Goal: Task Accomplishment & Management: Use online tool/utility

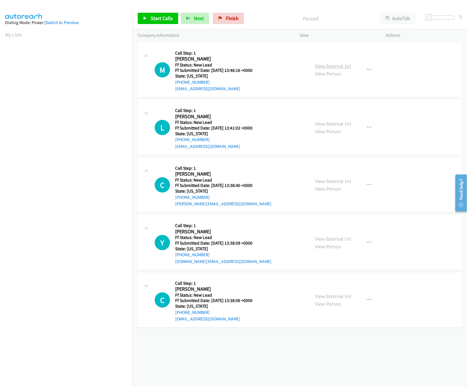
click at [318, 68] on link "View External Url" at bounding box center [333, 66] width 36 height 7
click at [336, 123] on link "View External Url" at bounding box center [333, 124] width 36 height 7
click at [170, 22] on link "Start Calls" at bounding box center [158, 18] width 40 height 11
drag, startPoint x: 431, startPoint y: 16, endPoint x: 441, endPoint y: 16, distance: 10.5
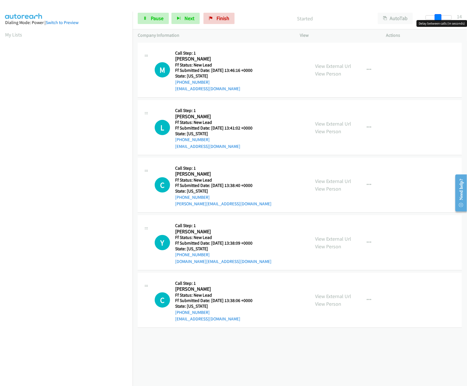
click at [441, 16] on div at bounding box center [438, 17] width 26 height 5
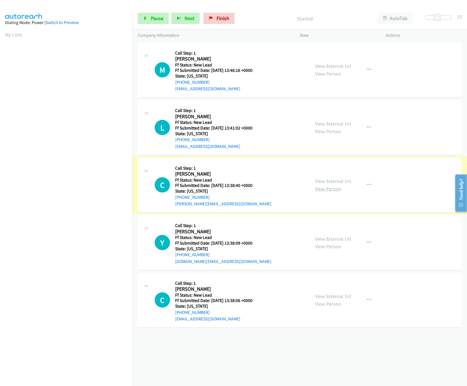
click at [323, 186] on link "View Person" at bounding box center [328, 189] width 26 height 7
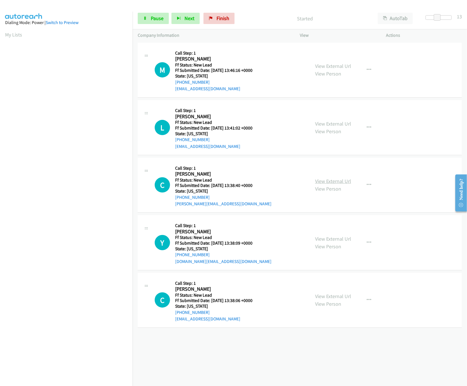
click at [326, 178] on link "View External Url" at bounding box center [333, 181] width 36 height 7
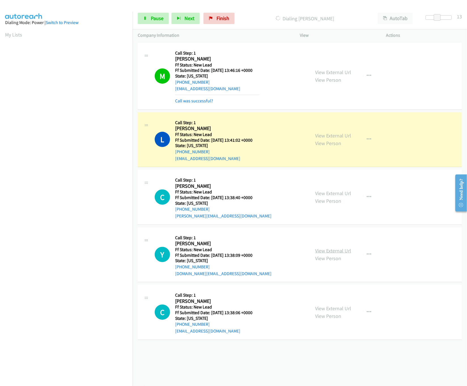
click at [323, 249] on link "View External Url" at bounding box center [333, 251] width 36 height 7
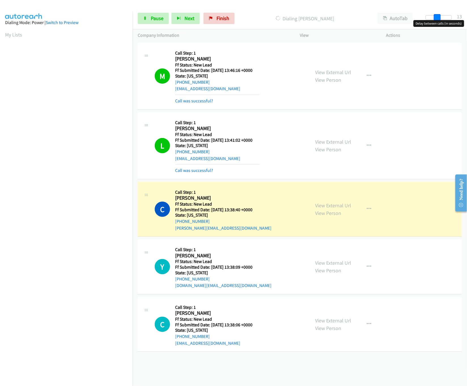
drag, startPoint x: 438, startPoint y: 18, endPoint x: 482, endPoint y: 28, distance: 45.0
click at [466, 27] on html "Start Calls Pause Next Finish Dialing Carolyn Gooden AutoTab AutoTab 13 Company…" at bounding box center [233, 13] width 467 height 27
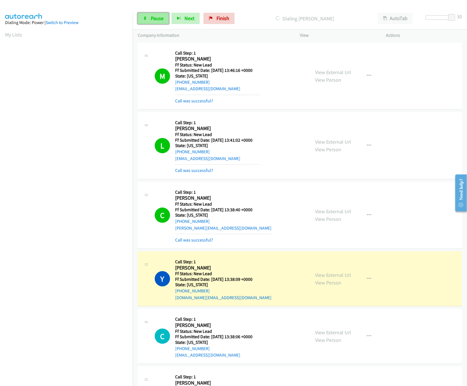
click at [153, 23] on link "Pause" at bounding box center [153, 18] width 31 height 11
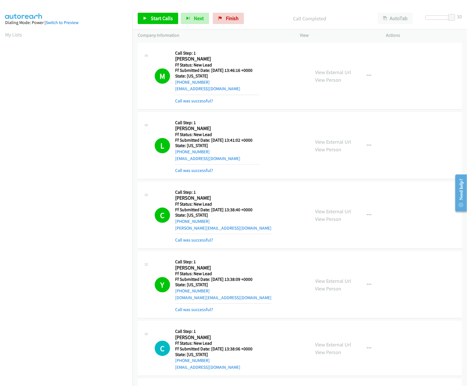
scroll to position [175, 0]
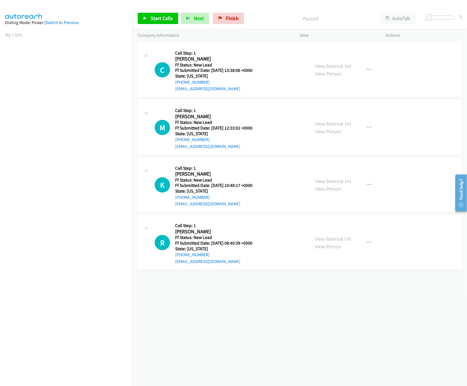
click at [324, 306] on div "[PHONE_NUMBER] Call failed - Please reload the list and try again The Callbar F…" at bounding box center [300, 213] width 334 height 345
click at [320, 124] on link "View External Url" at bounding box center [333, 124] width 36 height 7
click at [333, 67] on link "View External Url" at bounding box center [333, 66] width 36 height 7
click at [323, 183] on link "View External Url" at bounding box center [333, 181] width 36 height 7
click at [324, 238] on link "View External Url" at bounding box center [333, 239] width 36 height 7
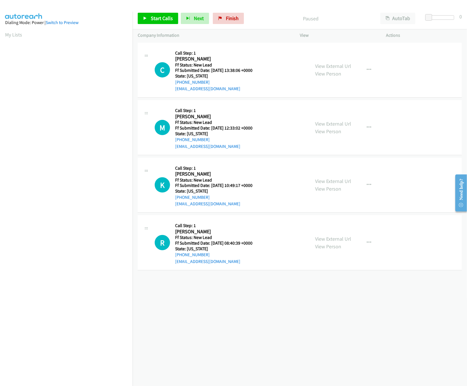
click at [297, 313] on div "+1 415-964-1034 Call failed - Please reload the list and try again The Callbar …" at bounding box center [300, 213] width 334 height 345
click at [151, 20] on span "Start Calls" at bounding box center [162, 18] width 22 height 7
click at [159, 20] on span "Pause" at bounding box center [157, 18] width 13 height 7
click at [168, 12] on div "Start Calls Pause Next Finish Paused AutoTab AutoTab 0" at bounding box center [300, 19] width 334 height 22
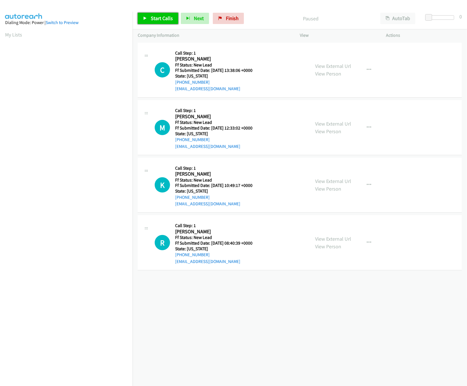
click at [157, 24] on link "Start Calls" at bounding box center [158, 18] width 40 height 11
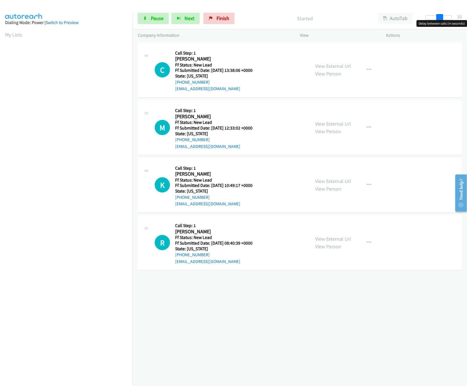
click at [442, 16] on div at bounding box center [438, 17] width 26 height 5
click at [436, 16] on span at bounding box center [439, 17] width 7 height 7
click at [433, 16] on div at bounding box center [441, 17] width 26 height 5
click at [350, 321] on div "+1 415-964-1034 Call failed - Please reload the list and try again The Callbar …" at bounding box center [300, 213] width 334 height 345
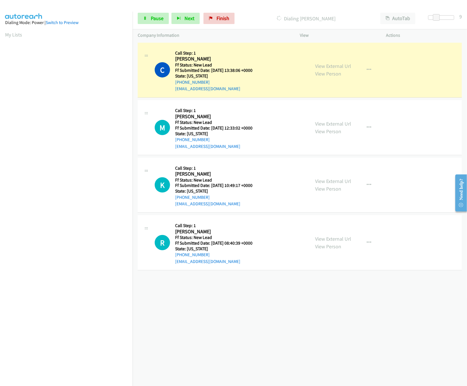
click at [294, 307] on div "+1 415-964-1034 Call failed - Please reload the list and try again The Callbar …" at bounding box center [300, 213] width 334 height 345
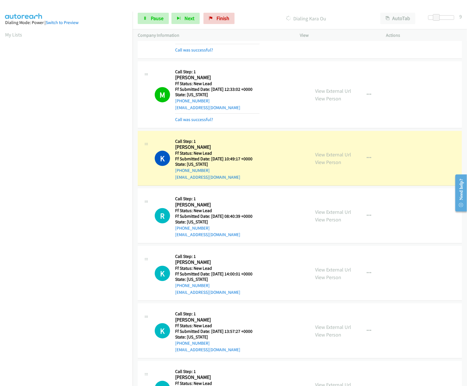
scroll to position [93, 0]
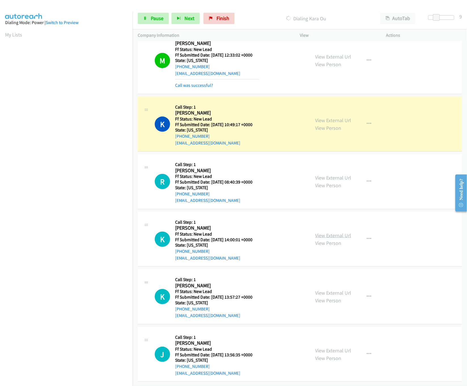
click at [324, 232] on link "View External Url" at bounding box center [333, 235] width 36 height 7
click at [324, 290] on link "View External Url" at bounding box center [333, 293] width 36 height 7
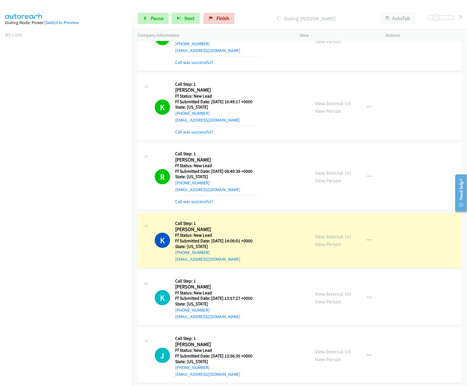
scroll to position [117, 0]
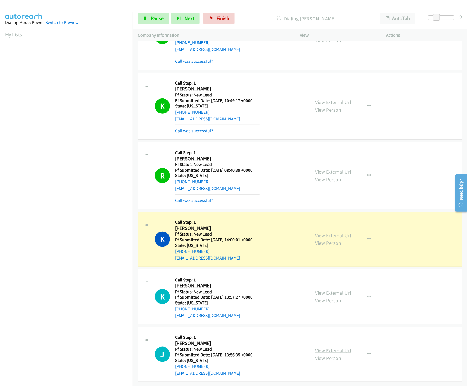
click at [321, 348] on link "View External Url" at bounding box center [333, 351] width 36 height 7
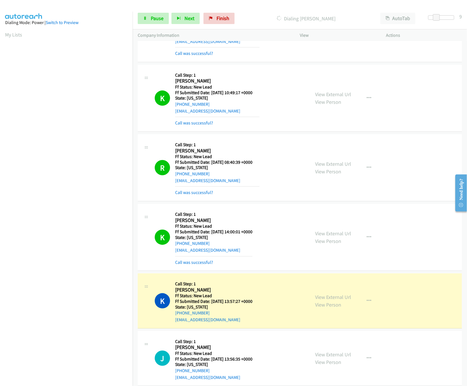
scroll to position [302, 0]
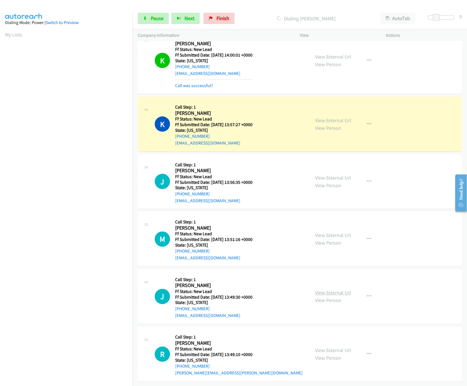
click at [335, 290] on link "View External Url" at bounding box center [333, 293] width 36 height 7
click at [336, 232] on link "View External Url" at bounding box center [333, 235] width 36 height 7
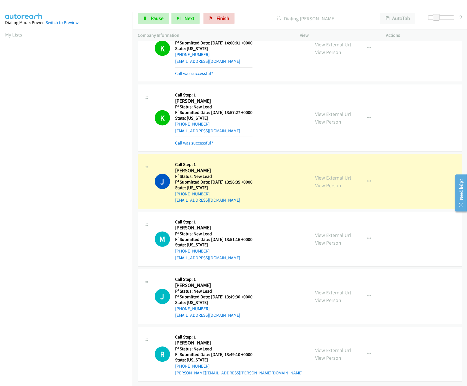
scroll to position [315, 0]
drag, startPoint x: 434, startPoint y: 19, endPoint x: 456, endPoint y: 24, distance: 22.2
click at [459, 22] on body "Start Calls Pause Next Finish Dialing Julie Spears AutoTab AutoTab 30 Company I…" at bounding box center [233, 13] width 467 height 27
click at [151, 20] on span "Pause" at bounding box center [157, 18] width 13 height 7
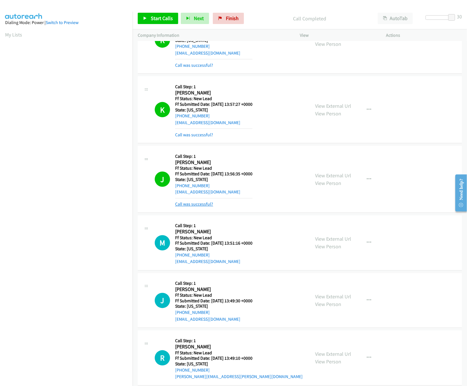
click at [201, 204] on link "Call was successful?" at bounding box center [194, 204] width 38 height 5
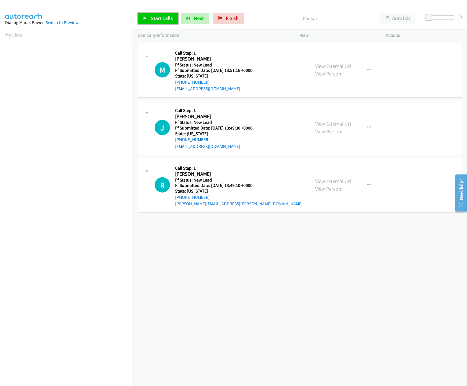
click at [163, 18] on span "Start Calls" at bounding box center [162, 18] width 22 height 7
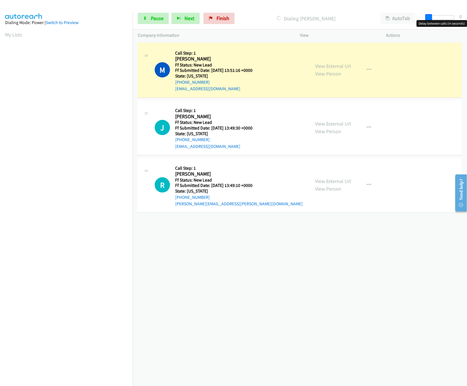
drag, startPoint x: 427, startPoint y: 15, endPoint x: 445, endPoint y: 21, distance: 18.3
click at [445, 21] on body "Start Calls Pause Next Finish Dialing [PERSON_NAME] AutoTab AutoTab 0 Company I…" at bounding box center [233, 13] width 467 height 27
click at [218, 280] on div "[PHONE_NUMBER] Call failed - Please reload the list and try again The Callbar F…" at bounding box center [300, 213] width 334 height 345
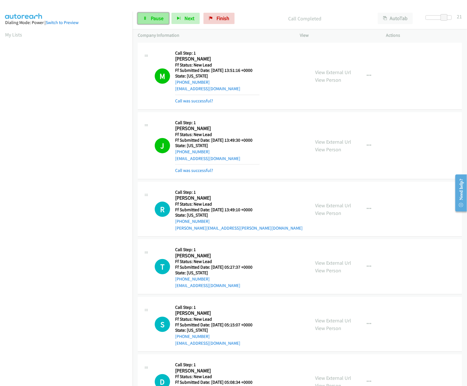
click at [152, 16] on span "Pause" at bounding box center [157, 18] width 13 height 7
click at [202, 99] on link "Call was successful?" at bounding box center [194, 100] width 38 height 5
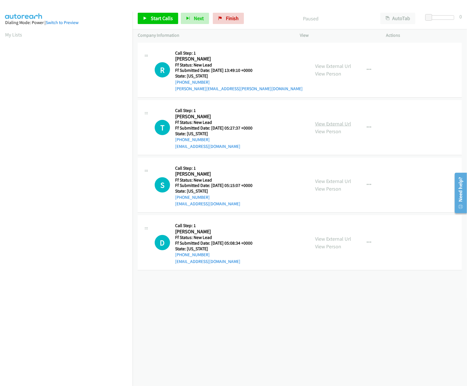
click at [333, 121] on link "View External Url" at bounding box center [333, 124] width 36 height 7
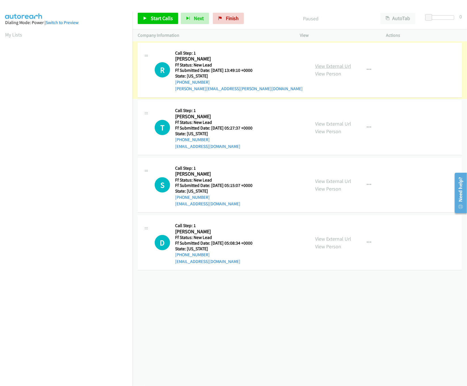
click at [344, 67] on link "View External Url" at bounding box center [333, 66] width 36 height 7
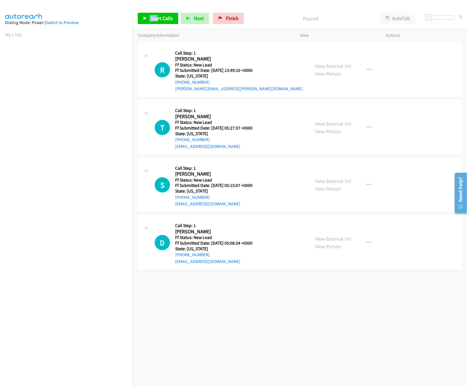
click at [155, 14] on div "Start Calls Pause Next Finish Paused AutoTab AutoTab 0" at bounding box center [300, 19] width 334 height 22
click at [155, 14] on link "Start Calls" at bounding box center [158, 18] width 40 height 11
click at [334, 179] on link "View External Url" at bounding box center [333, 181] width 36 height 7
click at [319, 239] on link "View External Url" at bounding box center [333, 239] width 36 height 7
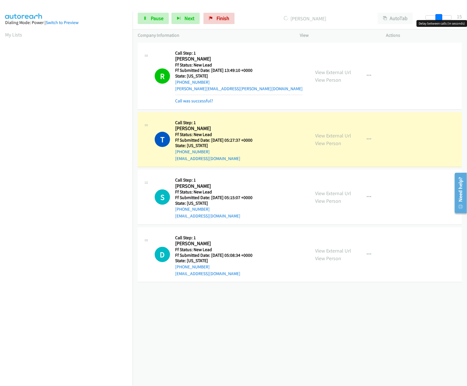
drag, startPoint x: 428, startPoint y: 20, endPoint x: 441, endPoint y: 20, distance: 13.6
click at [441, 20] on span at bounding box center [438, 17] width 7 height 7
click at [211, 101] on link "Call was successful?" at bounding box center [194, 100] width 38 height 5
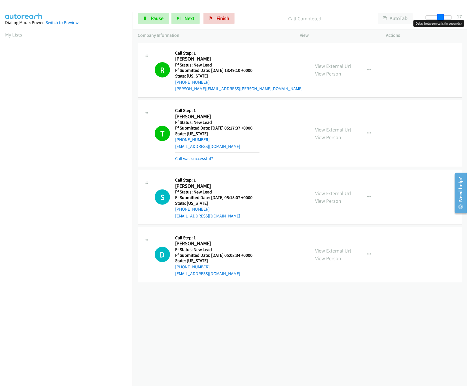
drag, startPoint x: 441, startPoint y: 16, endPoint x: 467, endPoint y: 26, distance: 27.4
click at [466, 26] on html "Start Calls Pause Next Finish Call Completed AutoTab AutoTab 17 Company Informa…" at bounding box center [233, 13] width 467 height 27
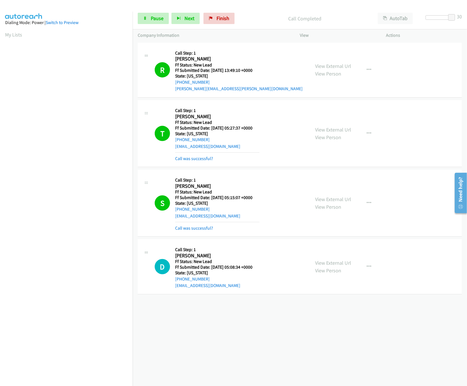
click at [244, 357] on div "+1 415-964-1034 Call failed - Please reload the list and try again The Callbar …" at bounding box center [300, 213] width 334 height 345
drag, startPoint x: 451, startPoint y: 20, endPoint x: 288, endPoint y: 25, distance: 163.2
click at [288, 25] on div "Start Calls Pause Next Finish Call Completed AutoTab AutoTab 6" at bounding box center [300, 19] width 334 height 22
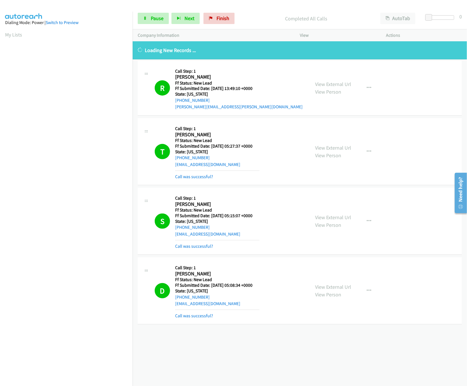
click at [151, 25] on div "Start Calls Pause Next Finish Completed All Calls AutoTab AutoTab 0" at bounding box center [300, 19] width 334 height 22
click at [148, 19] on link "Pause" at bounding box center [153, 18] width 31 height 11
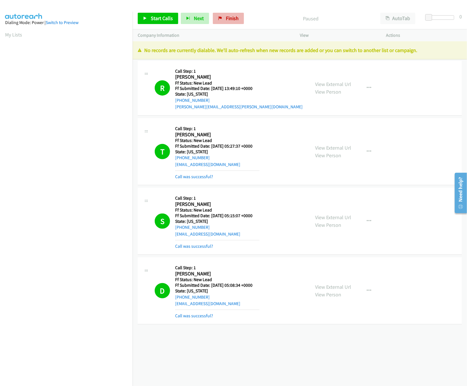
drag, startPoint x: 237, startPoint y: 8, endPoint x: 235, endPoint y: 17, distance: 9.6
click at [237, 14] on div "Start Calls Pause Next Finish Paused AutoTab AutoTab 0" at bounding box center [300, 19] width 334 height 22
drag, startPoint x: 235, startPoint y: 17, endPoint x: 252, endPoint y: 28, distance: 20.1
click at [235, 17] on span "Finish" at bounding box center [232, 18] width 13 height 7
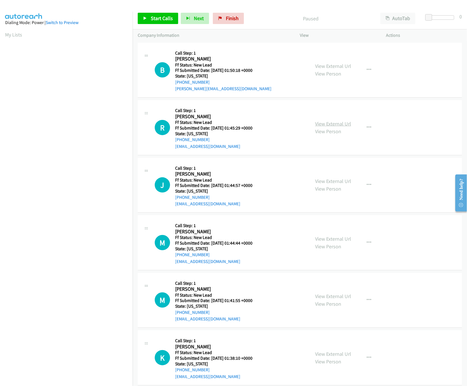
click at [336, 126] on link "View External Url" at bounding box center [333, 124] width 36 height 7
click at [339, 67] on link "View External Url" at bounding box center [333, 66] width 36 height 7
click at [160, 17] on span "Start Calls" at bounding box center [162, 18] width 22 height 7
drag, startPoint x: 427, startPoint y: 18, endPoint x: 447, endPoint y: 20, distance: 19.6
click at [447, 20] on body "Start Calls Pause Next Finish Started AutoTab AutoTab 23 Company Information In…" at bounding box center [233, 13] width 467 height 27
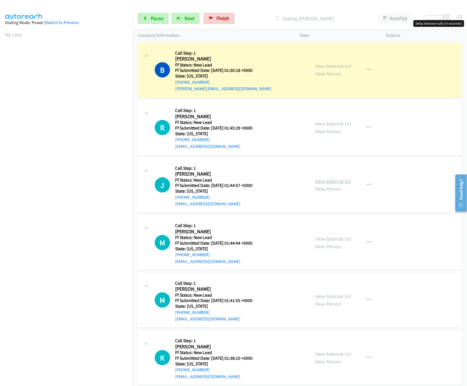
click at [319, 183] on link "View External Url" at bounding box center [333, 181] width 36 height 7
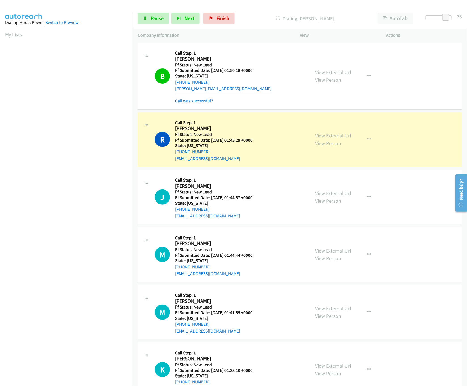
click at [325, 251] on link "View External Url" at bounding box center [333, 251] width 36 height 7
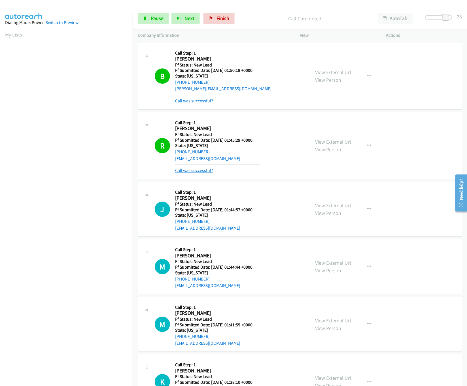
click at [196, 172] on mb0 "Call was successful?" at bounding box center [217, 170] width 84 height 10
click at [196, 173] on link "Call was successful?" at bounding box center [194, 170] width 38 height 5
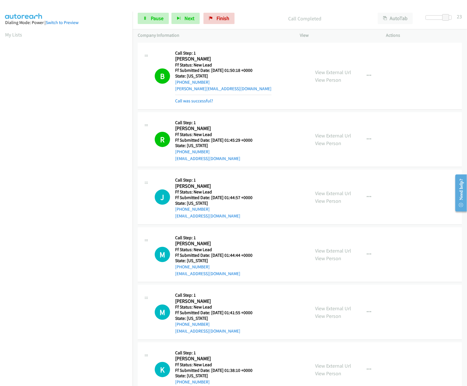
click at [91, 341] on nav "Dialing Mode: Power | Switch to Preview My Lists" at bounding box center [66, 205] width 133 height 386
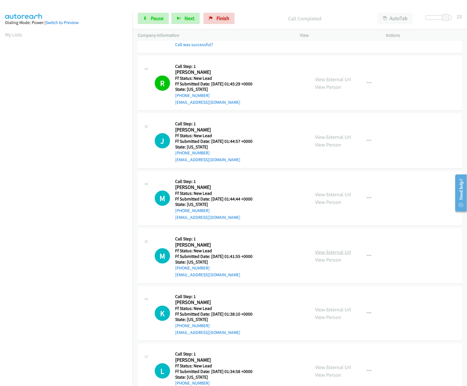
click at [323, 254] on link "View External Url" at bounding box center [333, 252] width 36 height 7
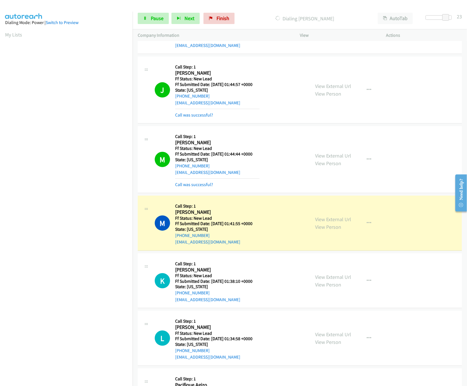
scroll to position [170, 0]
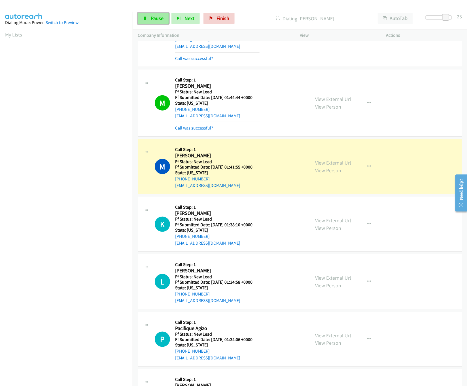
click at [161, 15] on link "Pause" at bounding box center [153, 18] width 31 height 11
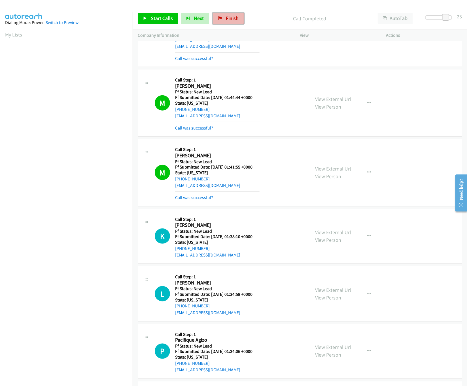
click at [234, 20] on span "Finish" at bounding box center [232, 18] width 13 height 7
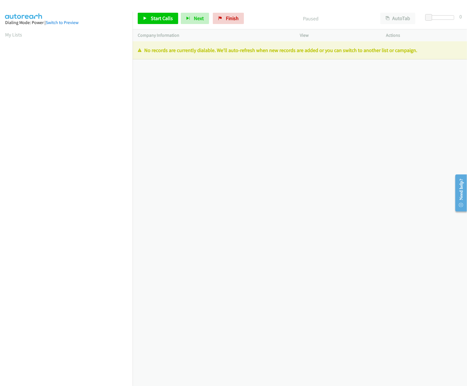
click at [210, 85] on div "[PHONE_NUMBER] Call failed - Please reload the list and try again The Callbar F…" at bounding box center [300, 213] width 334 height 345
click at [232, 18] on span "Finish" at bounding box center [232, 18] width 13 height 7
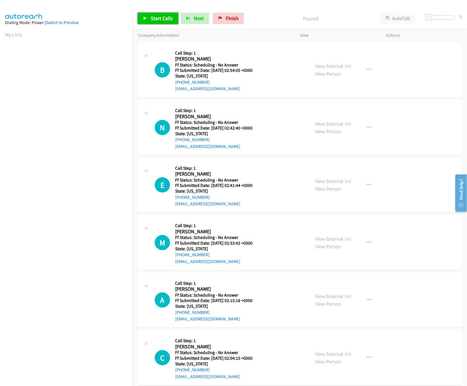
click at [150, 14] on link "Start Calls" at bounding box center [158, 18] width 40 height 11
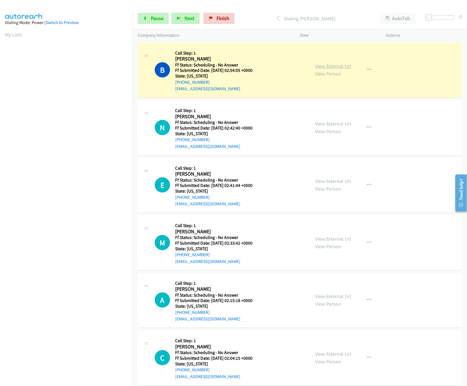
click at [326, 66] on link "View External Url" at bounding box center [333, 66] width 36 height 7
click at [337, 122] on link "View External Url" at bounding box center [333, 124] width 36 height 7
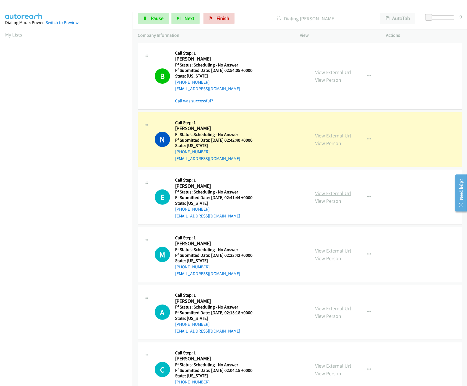
click at [345, 196] on link "View External Url" at bounding box center [333, 193] width 36 height 7
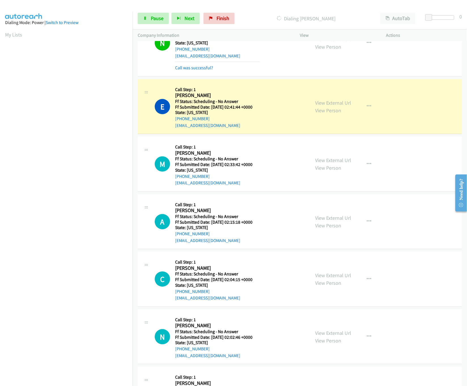
scroll to position [113, 0]
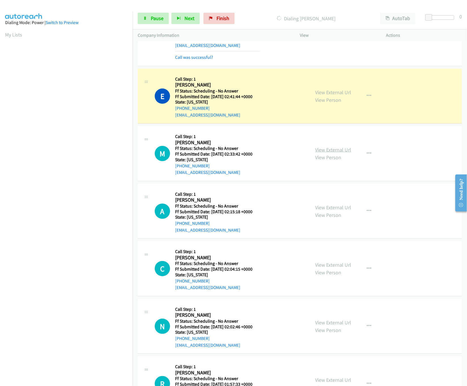
click at [319, 152] on link "View External Url" at bounding box center [333, 150] width 36 height 7
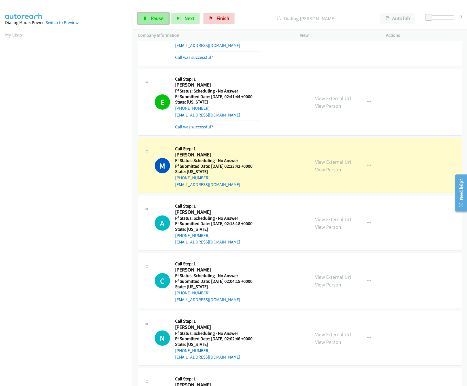
click at [161, 24] on link "Pause" at bounding box center [153, 18] width 31 height 11
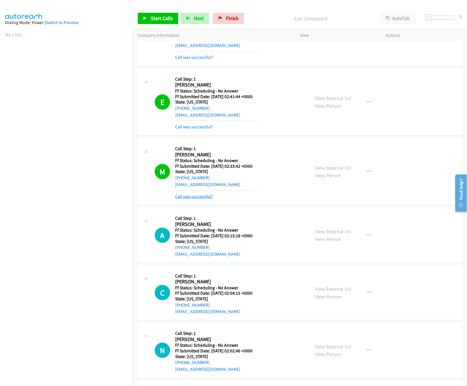
click at [198, 196] on link "Call was successful?" at bounding box center [194, 196] width 38 height 5
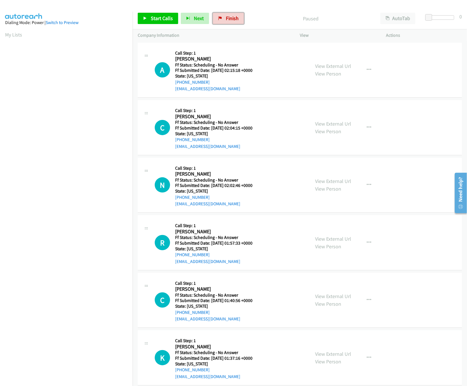
drag, startPoint x: 224, startPoint y: 22, endPoint x: 257, endPoint y: 37, distance: 36.1
click at [225, 22] on link "Finish" at bounding box center [228, 18] width 31 height 11
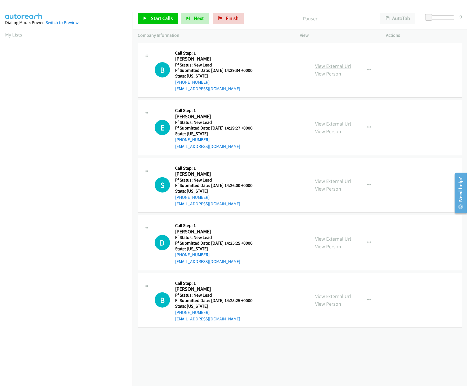
click at [342, 67] on link "View External Url" at bounding box center [333, 66] width 36 height 7
drag, startPoint x: 154, startPoint y: 18, endPoint x: 154, endPoint y: 8, distance: 10.5
click at [154, 18] on span "Start Calls" at bounding box center [162, 18] width 22 height 7
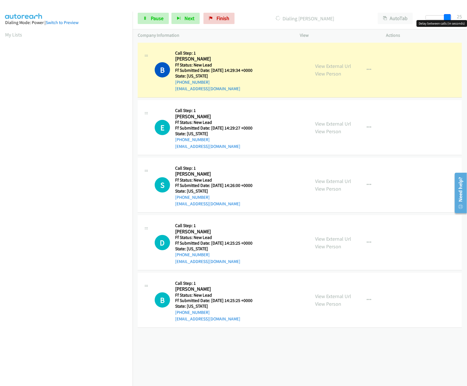
drag, startPoint x: 428, startPoint y: 16, endPoint x: 480, endPoint y: 19, distance: 51.6
click at [466, 19] on html "Start Calls Pause Next Finish Dialing [PERSON_NAME] AutoTab AutoTab 25 Company …" at bounding box center [233, 13] width 467 height 27
click at [345, 125] on link "View External Url" at bounding box center [333, 124] width 36 height 7
drag, startPoint x: 256, startPoint y: 369, endPoint x: 253, endPoint y: 355, distance: 13.9
click at [256, 367] on div "[PHONE_NUMBER] Call failed - Please reload the list and try again The Callbar F…" at bounding box center [300, 213] width 334 height 345
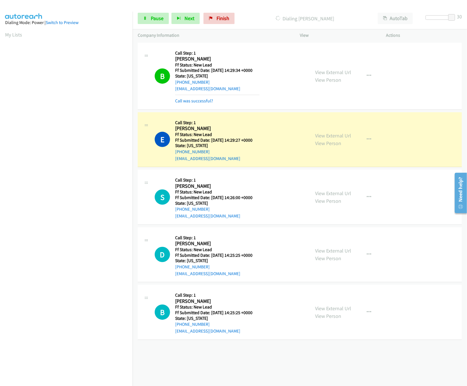
click at [325, 196] on link "View External Url" at bounding box center [333, 193] width 36 height 7
drag, startPoint x: 450, startPoint y: 16, endPoint x: 409, endPoint y: 19, distance: 42.0
click at [409, 19] on div "Start Calls Pause Next Finish Dialing [PERSON_NAME] AutoTab AutoTab 0" at bounding box center [300, 19] width 334 height 22
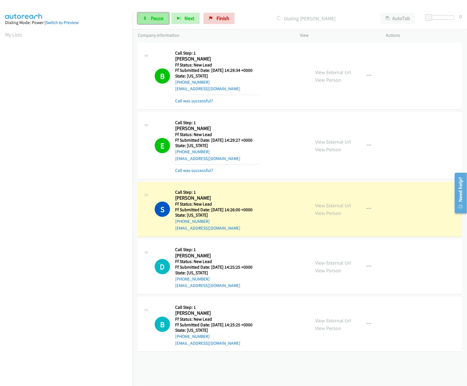
click at [157, 20] on span "Pause" at bounding box center [157, 18] width 13 height 7
drag, startPoint x: 219, startPoint y: 20, endPoint x: 274, endPoint y: 25, distance: 54.8
click at [219, 20] on link "Finish" at bounding box center [228, 18] width 31 height 11
